Goal: Task Accomplishment & Management: Use online tool/utility

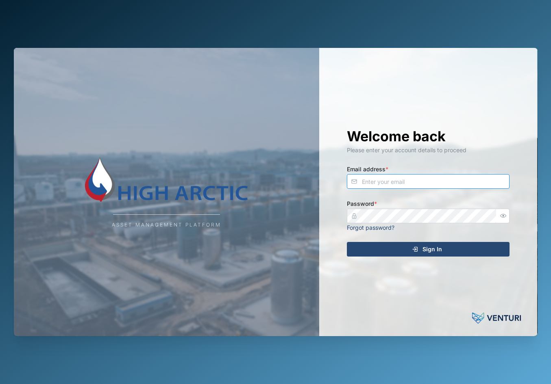
type input "admin@venturi.io"
click at [440, 243] on span "Sign In" at bounding box center [432, 250] width 20 height 14
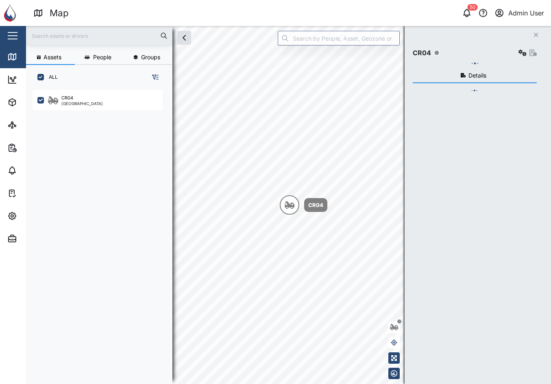
scroll to position [285, 127]
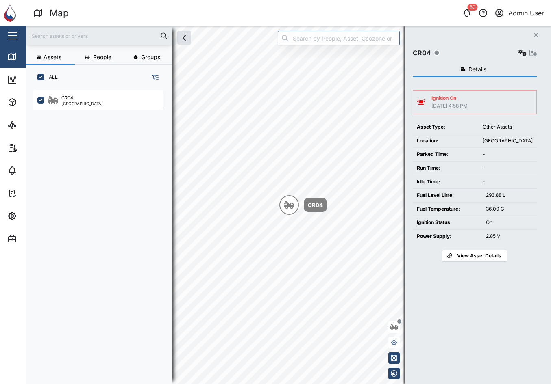
click at [522, 51] on icon "button" at bounding box center [522, 53] width 8 height 7
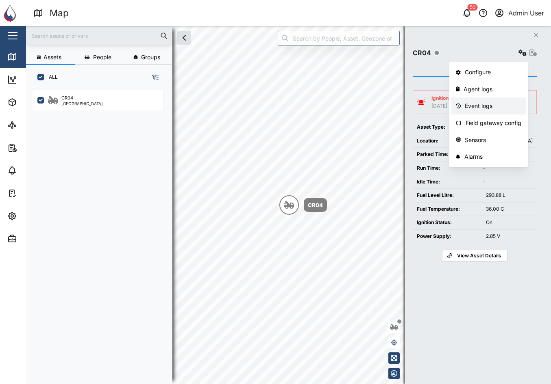
click at [496, 100] on link "Event logs" at bounding box center [488, 106] width 75 height 17
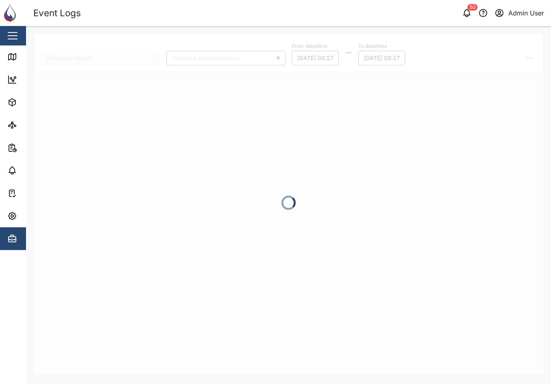
type input "CR04"
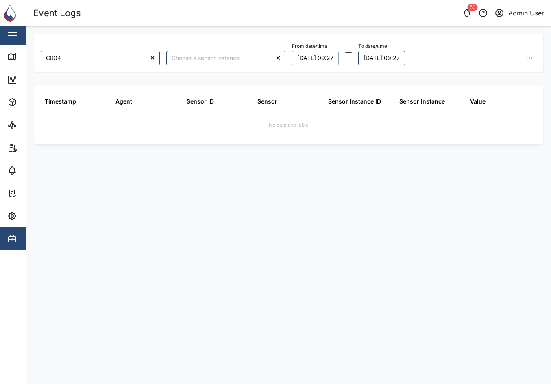
click at [338, 59] on button "12/10/2025 09:27" at bounding box center [315, 58] width 47 height 15
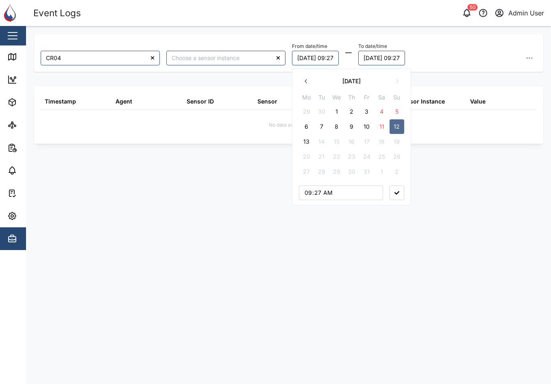
click at [364, 126] on button "10" at bounding box center [366, 126] width 15 height 15
click at [353, 128] on button "9" at bounding box center [351, 126] width 15 height 15
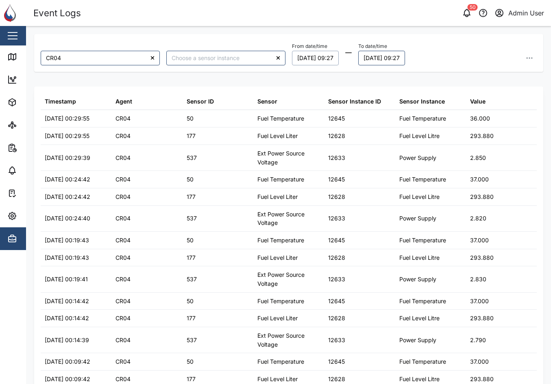
click at [499, 59] on div "From date/time 09/10/2025 09:27 October 2025 Mo Tu We Th Fr Sa Su 29 30 1 2 3 4…" at bounding box center [414, 53] width 245 height 25
click at [252, 2] on header "Event Logs 50 Admin User" at bounding box center [275, 13] width 551 height 26
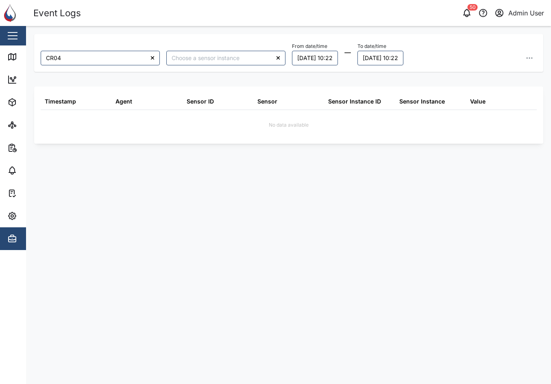
click at [249, 196] on div "CR04 From date/time [DATE] 10:22 To date/time [DATE] 10:22 Timestamp Agent Sens…" at bounding box center [288, 204] width 509 height 341
